Goal: Task Accomplishment & Management: Complete application form

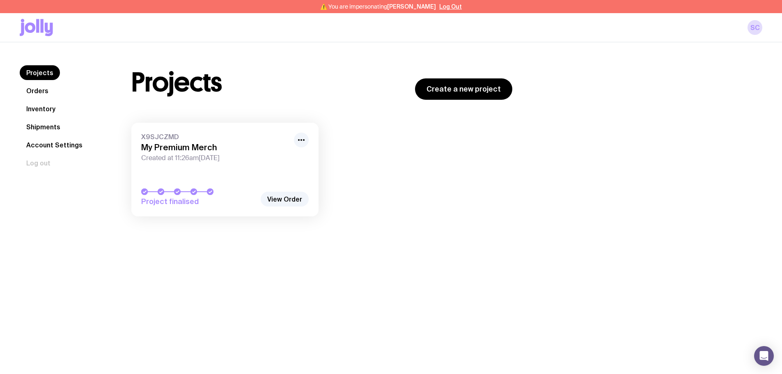
click at [52, 111] on link "Inventory" at bounding box center [41, 108] width 42 height 15
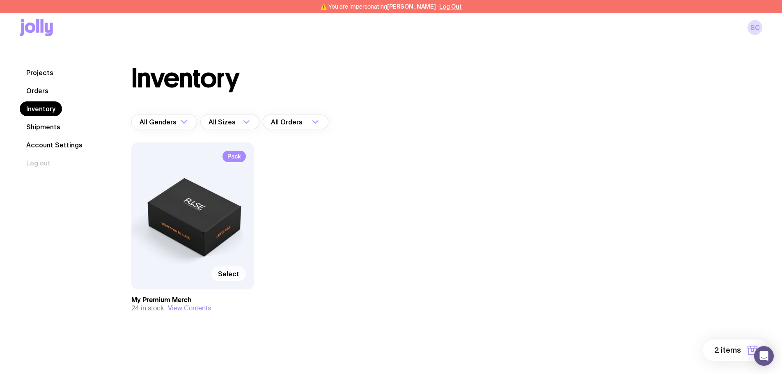
click at [229, 269] on label "Select" at bounding box center [228, 273] width 34 height 15
click at [0, 0] on input "Select" at bounding box center [0, 0] width 0 height 0
click at [736, 347] on span "3 items" at bounding box center [727, 350] width 26 height 10
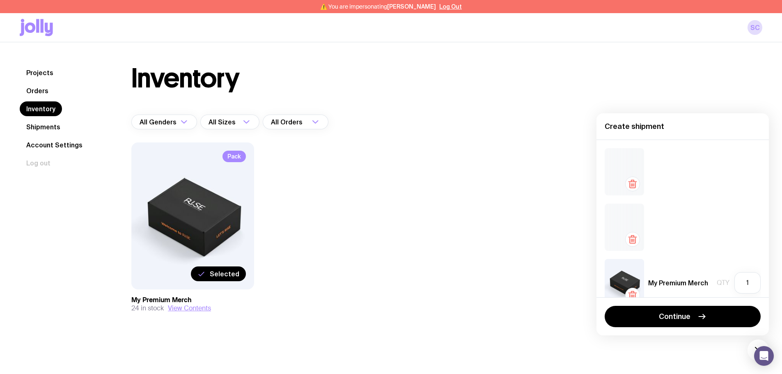
click at [630, 184] on icon "button" at bounding box center [632, 184] width 10 height 10
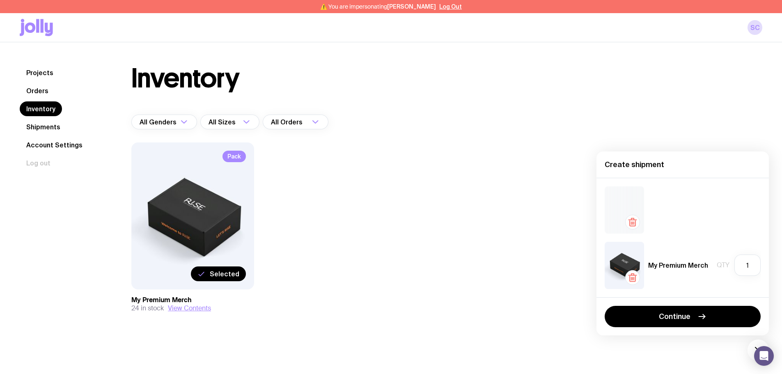
click at [632, 224] on icon "button" at bounding box center [632, 222] width 10 height 10
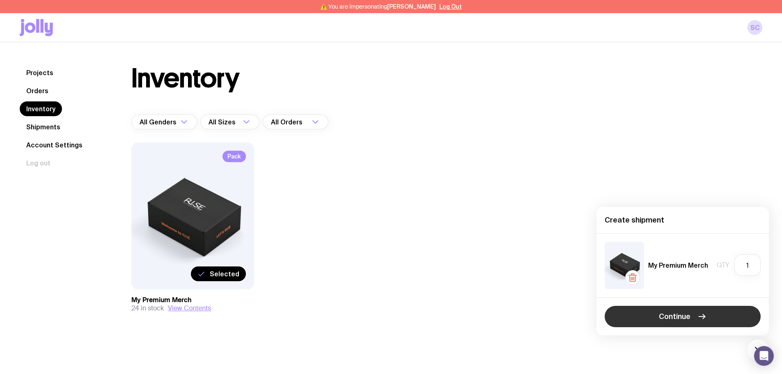
click at [675, 316] on span "Continue" at bounding box center [675, 316] width 32 height 10
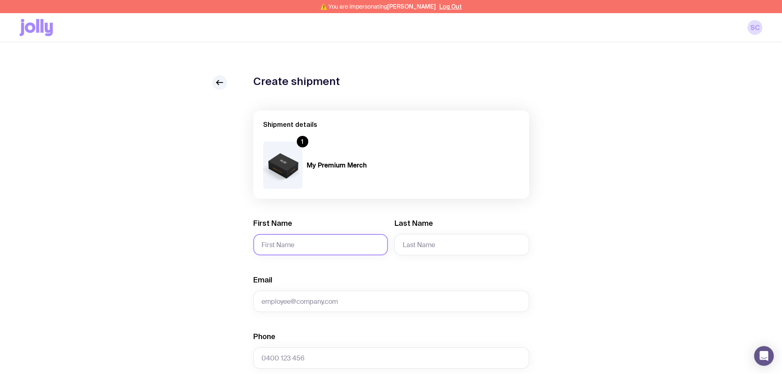
click at [273, 244] on input "First Name" at bounding box center [320, 244] width 135 height 21
type input "Jessica"
type input "Lander"
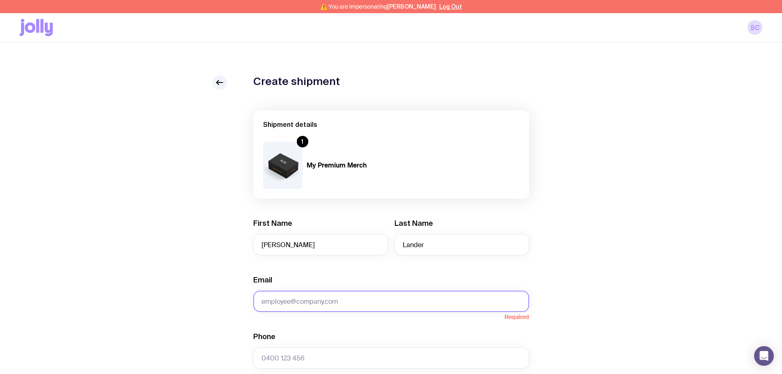
click at [323, 297] on input "Email" at bounding box center [391, 301] width 276 height 21
paste input "jessica.lander@raywhite.com"
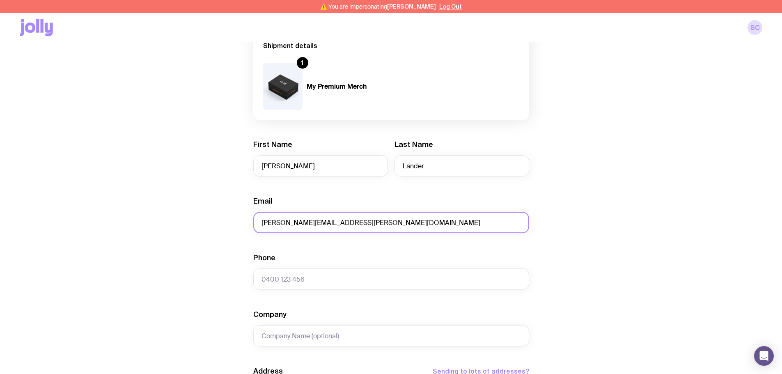
scroll to position [82, 0]
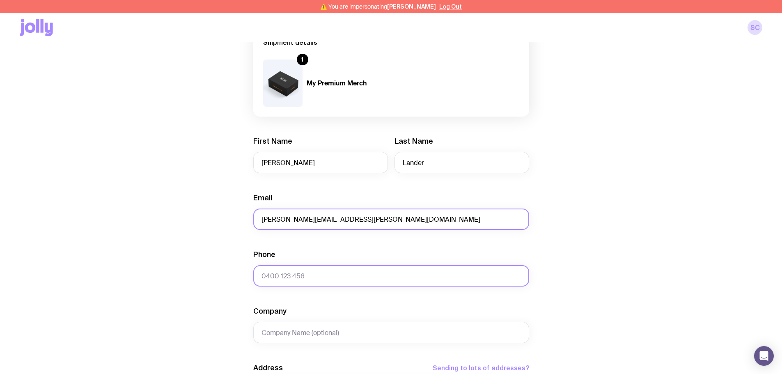
type input "jessica.lander@raywhite.com"
click at [291, 276] on input "Phone" at bounding box center [391, 275] width 276 height 21
click at [366, 279] on input "Phone" at bounding box center [391, 275] width 276 height 21
paste input "400609279"
click at [261, 275] on input "400609279" at bounding box center [391, 275] width 276 height 21
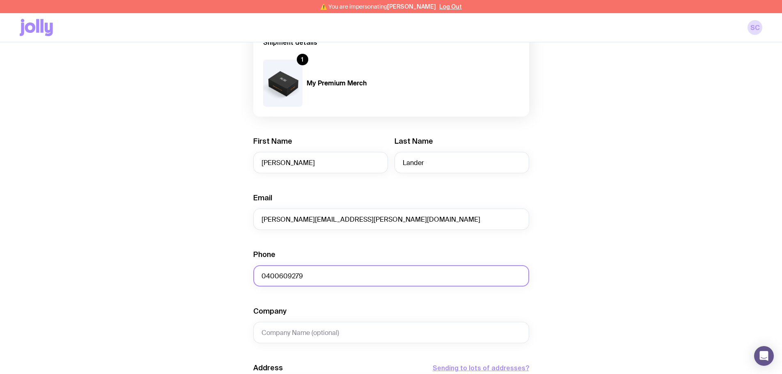
click at [278, 276] on input "0400609279" at bounding box center [391, 275] width 276 height 21
click at [292, 274] on input "0400 609279" at bounding box center [391, 275] width 276 height 21
type input "0400 609 279"
click at [305, 337] on input "Company" at bounding box center [391, 332] width 276 height 21
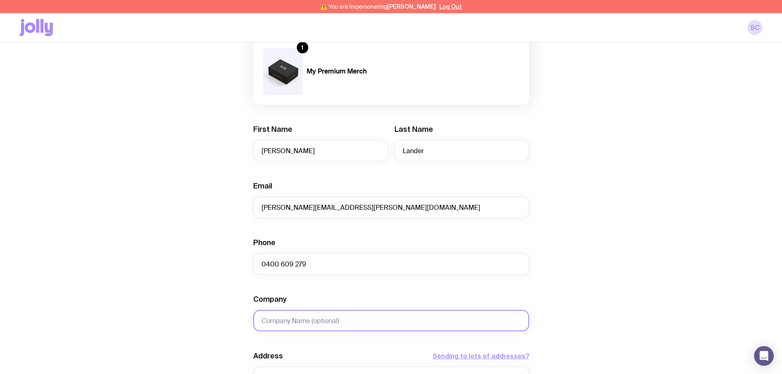
scroll to position [205, 0]
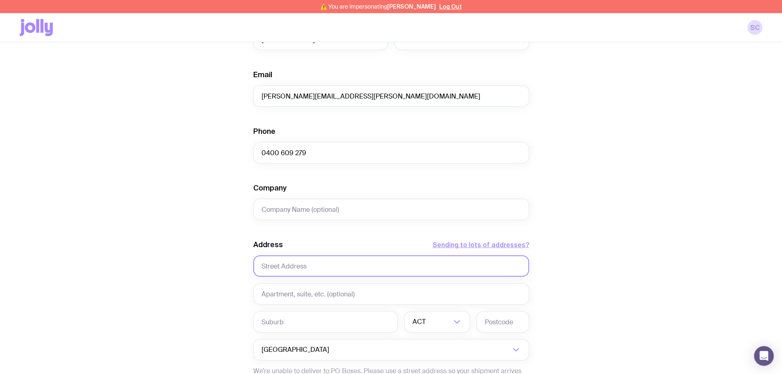
click at [316, 268] on input "text" at bounding box center [391, 265] width 276 height 21
type input "8 Greenwood Lane"
type input "Mooroolbark"
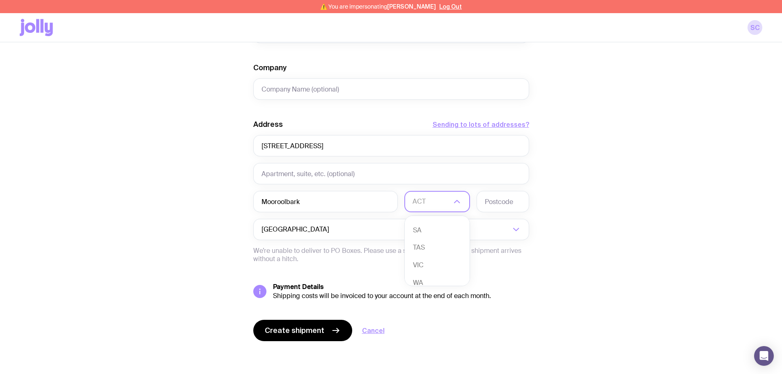
scroll to position [75, 0]
click at [425, 258] on li "VIC" at bounding box center [437, 257] width 65 height 18
click at [499, 204] on input "text" at bounding box center [502, 201] width 53 height 21
type input "3138"
click at [292, 323] on button "Create shipment" at bounding box center [302, 330] width 99 height 21
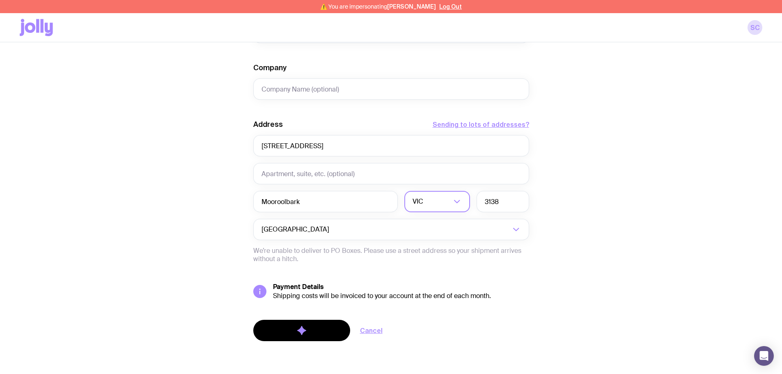
scroll to position [0, 0]
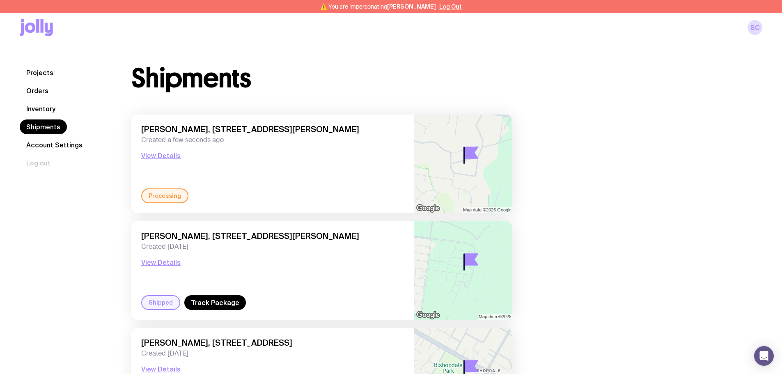
click at [45, 110] on link "Inventory" at bounding box center [41, 108] width 42 height 15
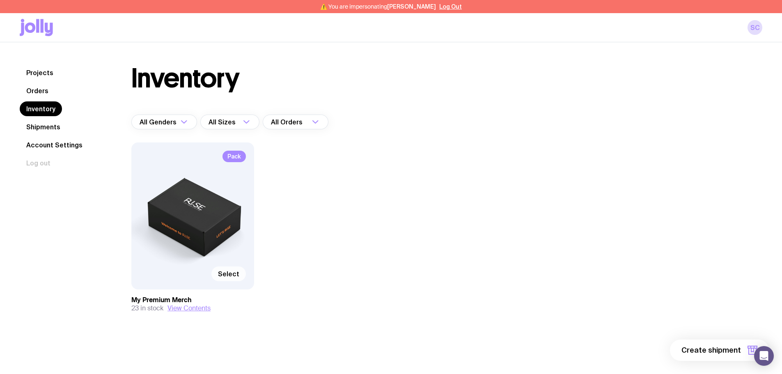
click at [225, 270] on span "Select" at bounding box center [228, 274] width 21 height 8
click at [0, 0] on input "Select" at bounding box center [0, 0] width 0 height 0
click at [728, 338] on div "Inventory All Genders Loading... All Sizes Loading... All Orders Loading... Pac…" at bounding box center [437, 205] width 650 height 280
click at [729, 343] on button "1 item" at bounding box center [739, 349] width 60 height 21
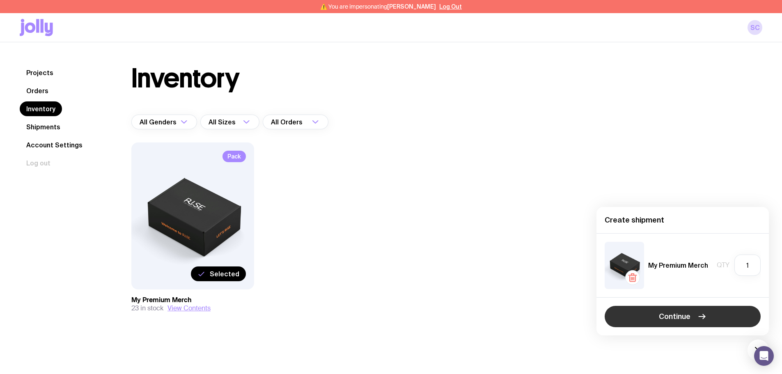
click at [699, 321] on button "Continue" at bounding box center [683, 316] width 156 height 21
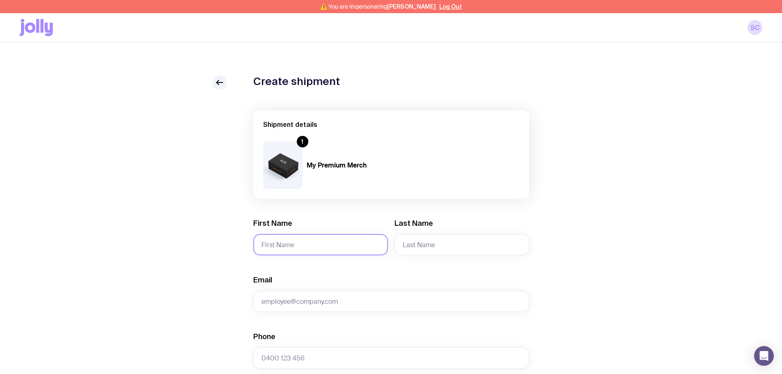
click at [298, 236] on input "First Name" at bounding box center [320, 244] width 135 height 21
type input "e"
type input "Peter"
type input "Versace"
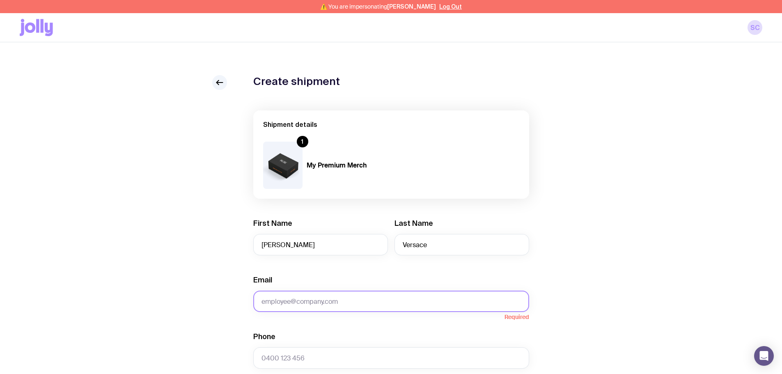
click at [373, 302] on input "Email" at bounding box center [391, 301] width 276 height 21
paste input "peterv@ch.com.au"
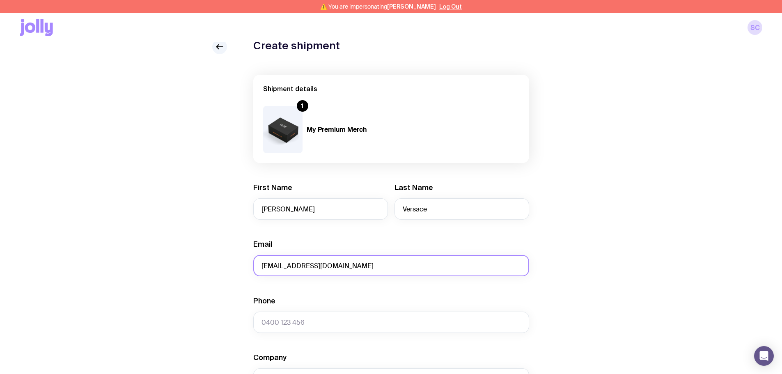
scroll to position [123, 0]
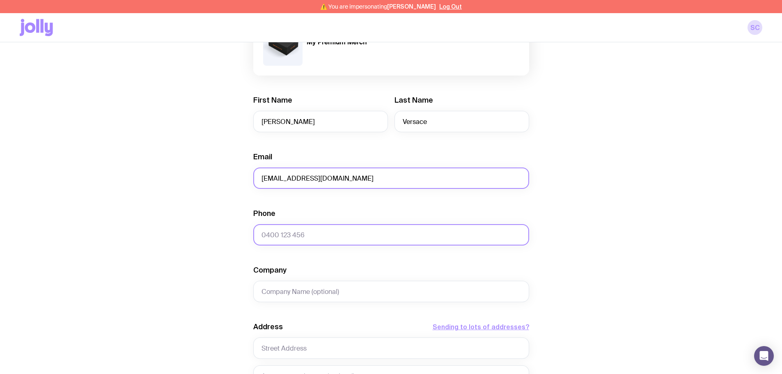
type input "peterv@ch.com.au"
click at [295, 237] on input "Phone" at bounding box center [391, 234] width 276 height 21
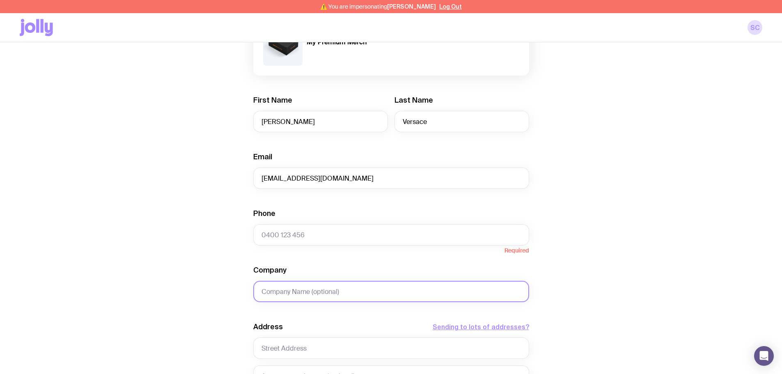
drag, startPoint x: 297, startPoint y: 280, endPoint x: 299, endPoint y: 286, distance: 6.5
click at [297, 280] on div "Company" at bounding box center [391, 283] width 276 height 37
click at [301, 289] on input "Company" at bounding box center [391, 291] width 276 height 21
paste input "477007347"
click at [262, 290] on input "477007347" at bounding box center [391, 291] width 276 height 21
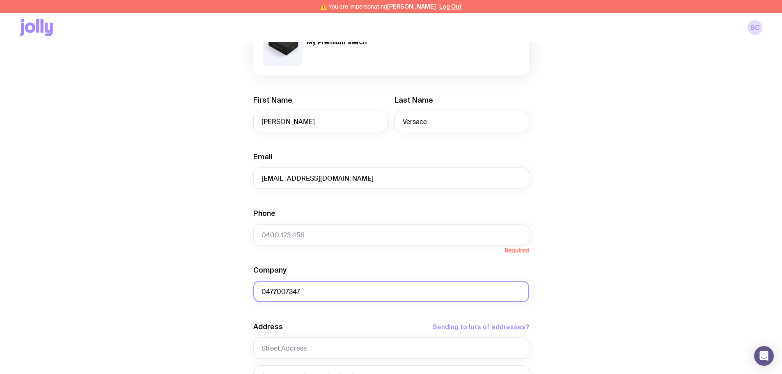
click at [275, 293] on input "0477007347" at bounding box center [391, 291] width 276 height 21
click at [289, 292] on input "0477 007347" at bounding box center [391, 291] width 276 height 21
type input "0477 007 347"
click at [292, 345] on input "text" at bounding box center [391, 347] width 276 height 21
type input "187 Victoria Road"
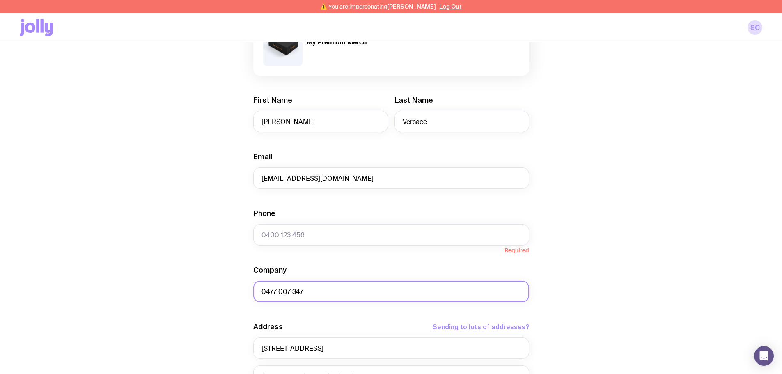
drag, startPoint x: 340, startPoint y: 297, endPoint x: 221, endPoint y: 298, distance: 119.0
click at [221, 298] on div "Create shipment Shipment details 1 My Premium Merch First Name Peter Last Name …" at bounding box center [391, 264] width 742 height 624
drag, startPoint x: 307, startPoint y: 238, endPoint x: 310, endPoint y: 258, distance: 20.4
click at [307, 238] on input "Phone" at bounding box center [391, 234] width 276 height 21
paste input "0477 007 347"
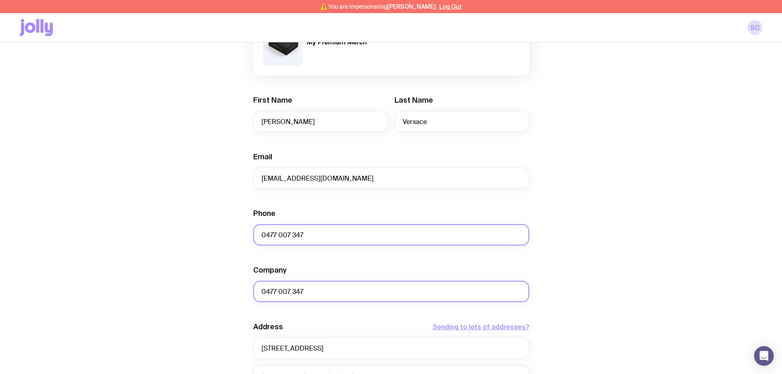
type input "0477 007 347"
drag, startPoint x: 312, startPoint y: 291, endPoint x: 204, endPoint y: 291, distance: 107.9
click at [204, 291] on div "Create shipment Shipment details 1 My Premium Merch First Name Peter Last Name …" at bounding box center [391, 264] width 742 height 624
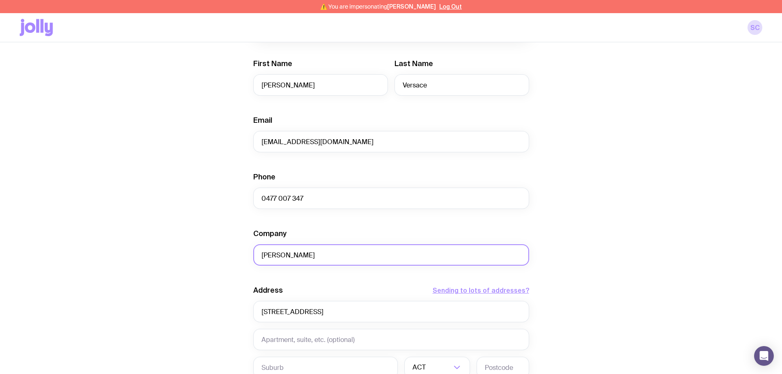
scroll to position [246, 0]
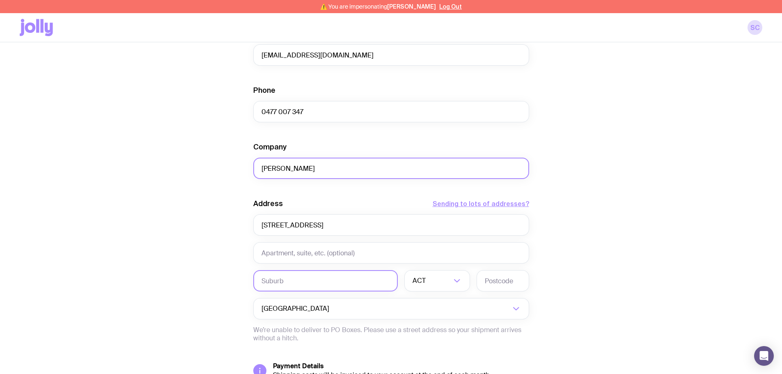
type input "Cobden Hayson"
click at [330, 277] on input "text" at bounding box center [325, 280] width 144 height 21
type input "Drummoyne"
click at [439, 287] on input "Search for option" at bounding box center [439, 280] width 24 height 21
click at [435, 323] on li "NSW" at bounding box center [437, 324] width 65 height 18
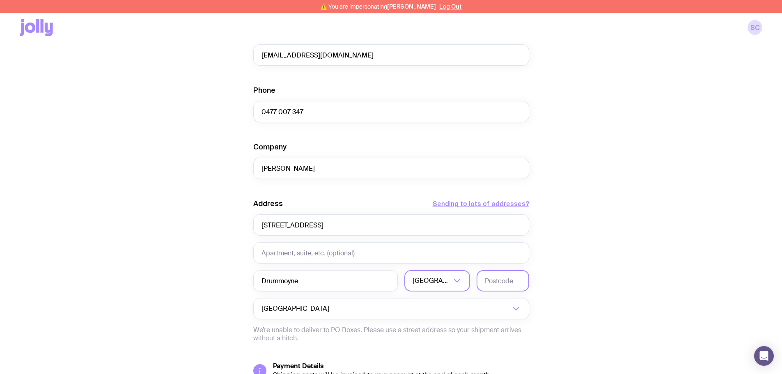
click at [488, 285] on input "text" at bounding box center [502, 280] width 53 height 21
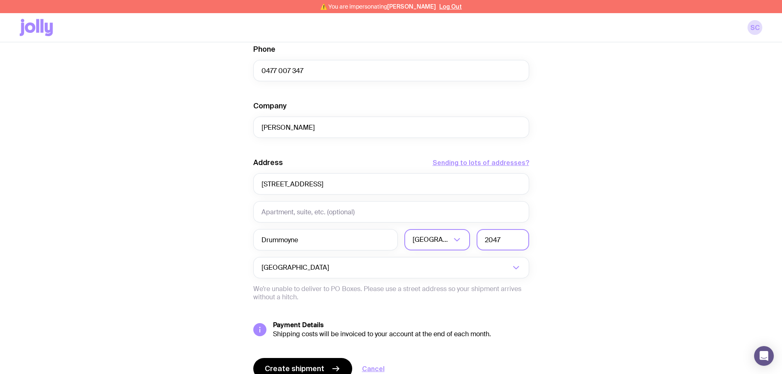
scroll to position [325, 0]
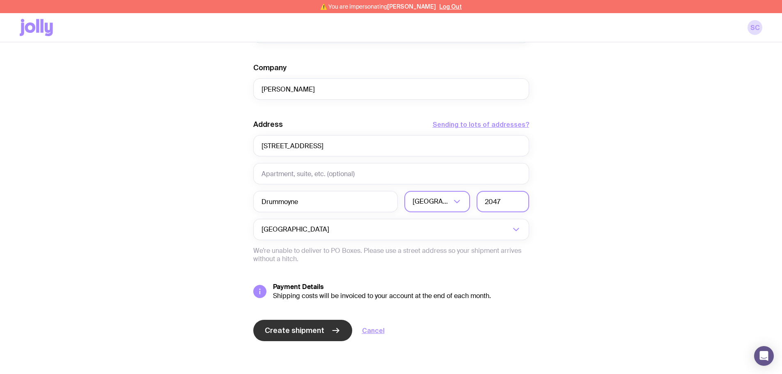
type input "2047"
click at [327, 332] on button "Create shipment" at bounding box center [302, 330] width 99 height 21
